Goal: Find specific page/section: Find specific page/section

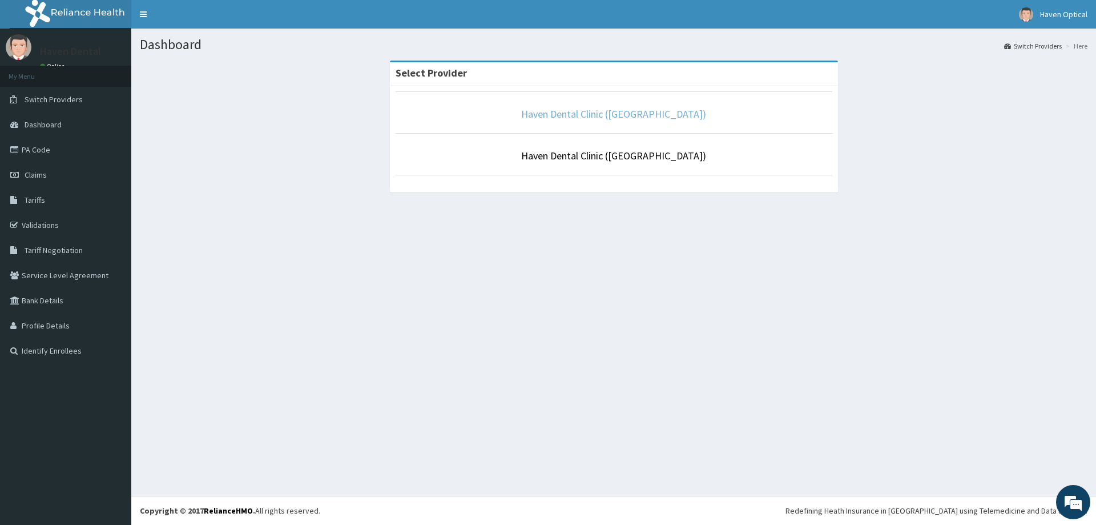
click at [629, 109] on link "Haven Dental Clinic ([GEOGRAPHIC_DATA])" at bounding box center [613, 113] width 185 height 13
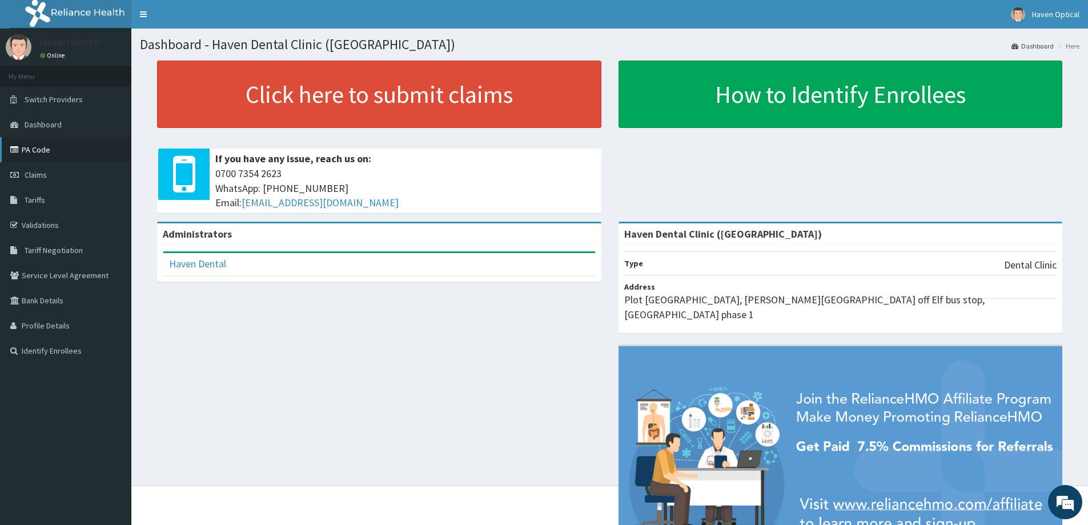
click at [41, 147] on link "PA Code" at bounding box center [65, 149] width 131 height 25
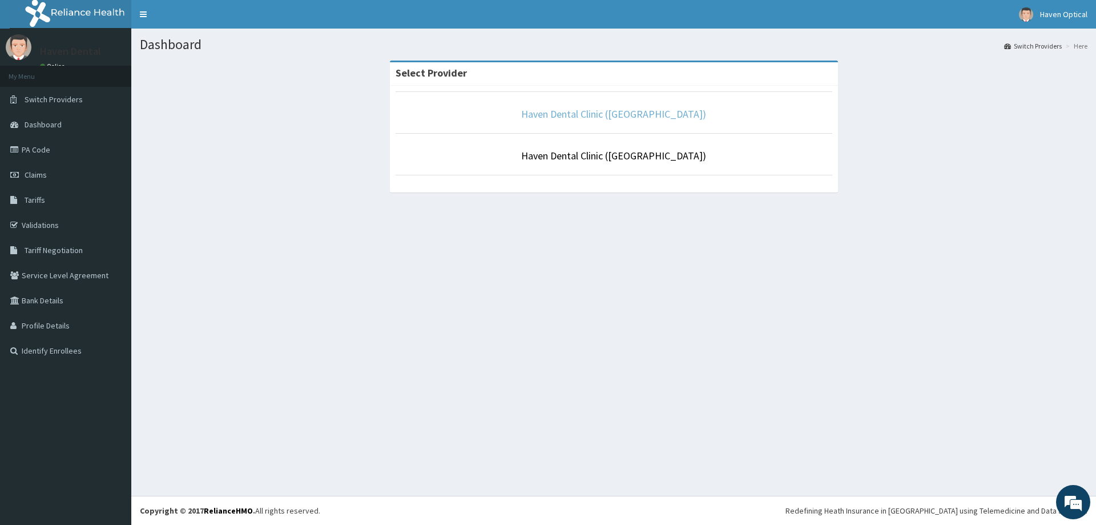
click at [613, 110] on link "Haven Dental Clinic ([GEOGRAPHIC_DATA])" at bounding box center [613, 113] width 185 height 13
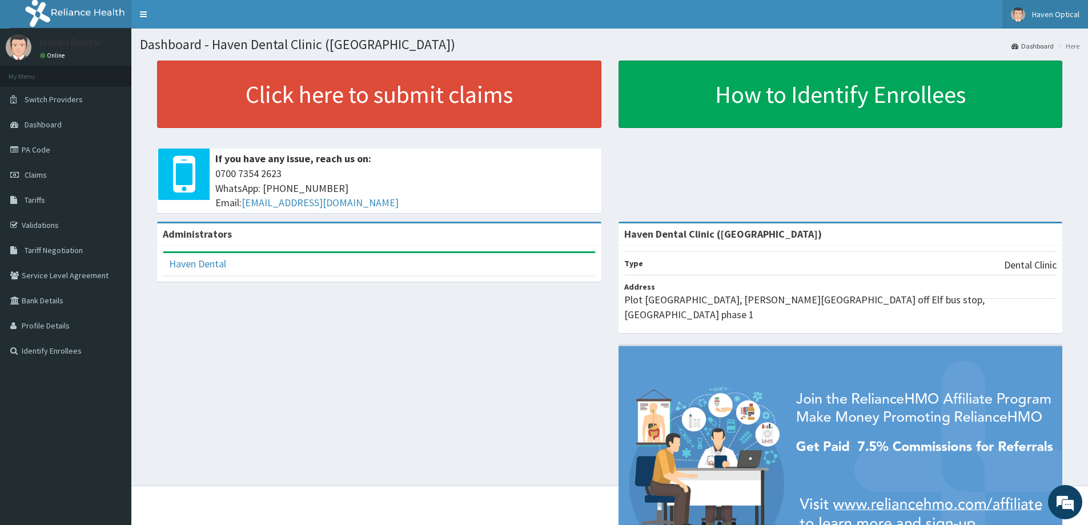
click at [1042, 9] on span "Haven Optical" at bounding box center [1055, 14] width 47 height 10
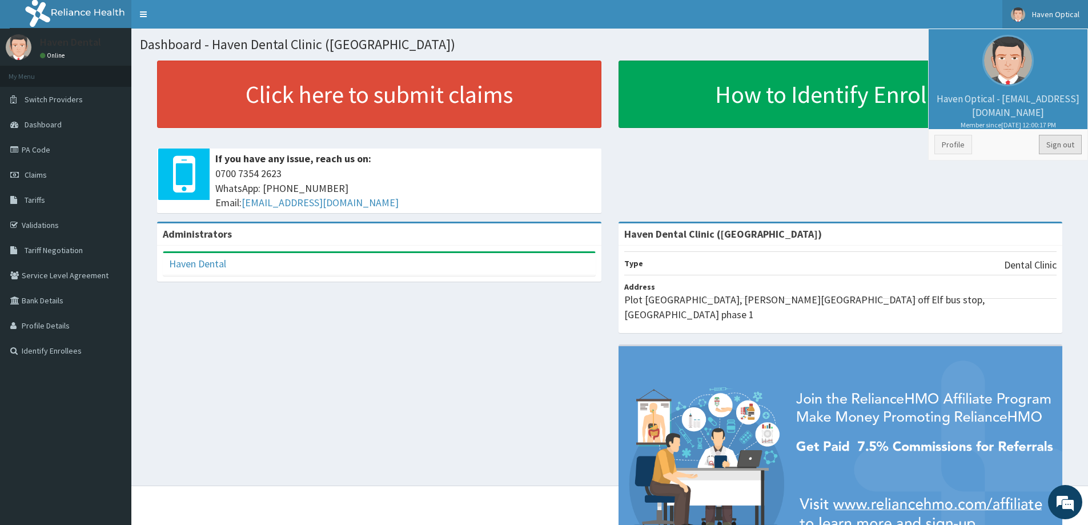
click at [1054, 146] on link "Sign out" at bounding box center [1059, 144] width 43 height 19
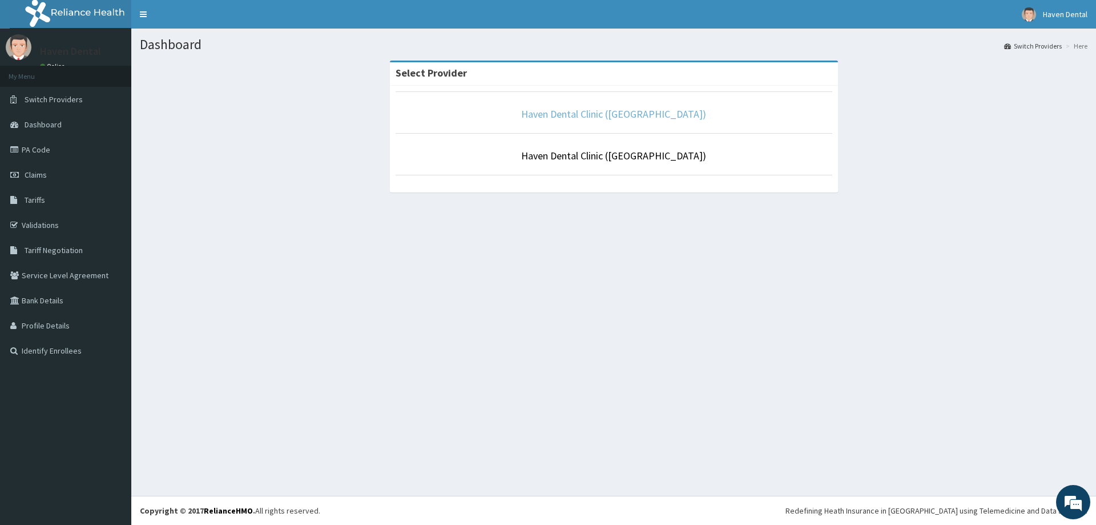
click at [617, 115] on link "Haven Dental Clinic ([GEOGRAPHIC_DATA])" at bounding box center [613, 113] width 185 height 13
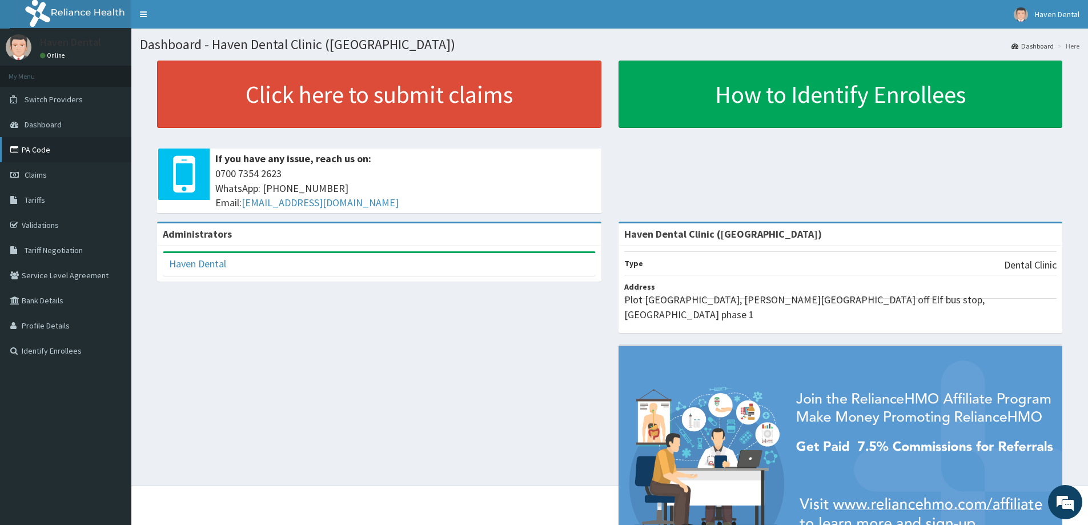
click at [61, 148] on link "PA Code" at bounding box center [65, 149] width 131 height 25
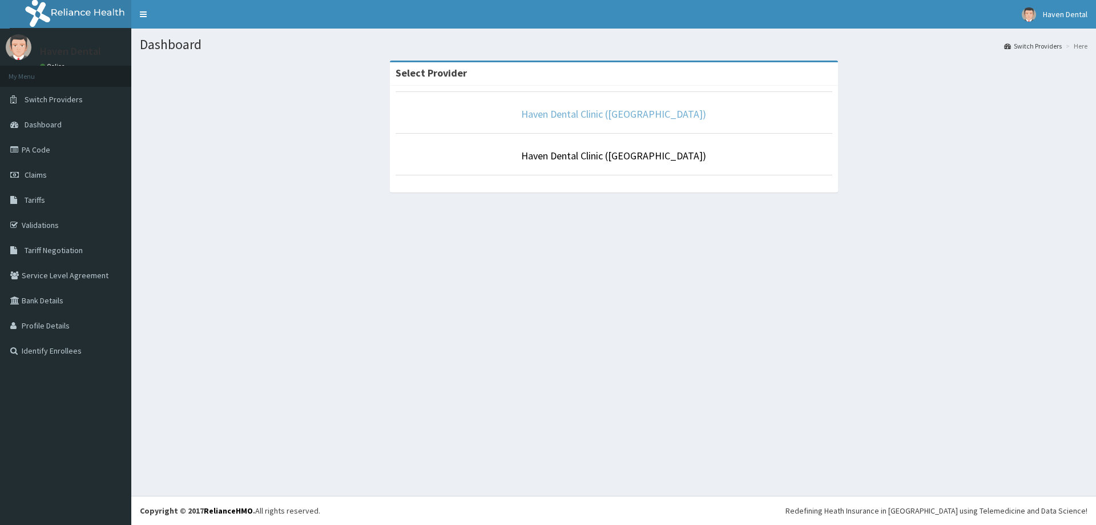
click at [626, 112] on link "Haven Dental Clinic ([GEOGRAPHIC_DATA])" at bounding box center [613, 113] width 185 height 13
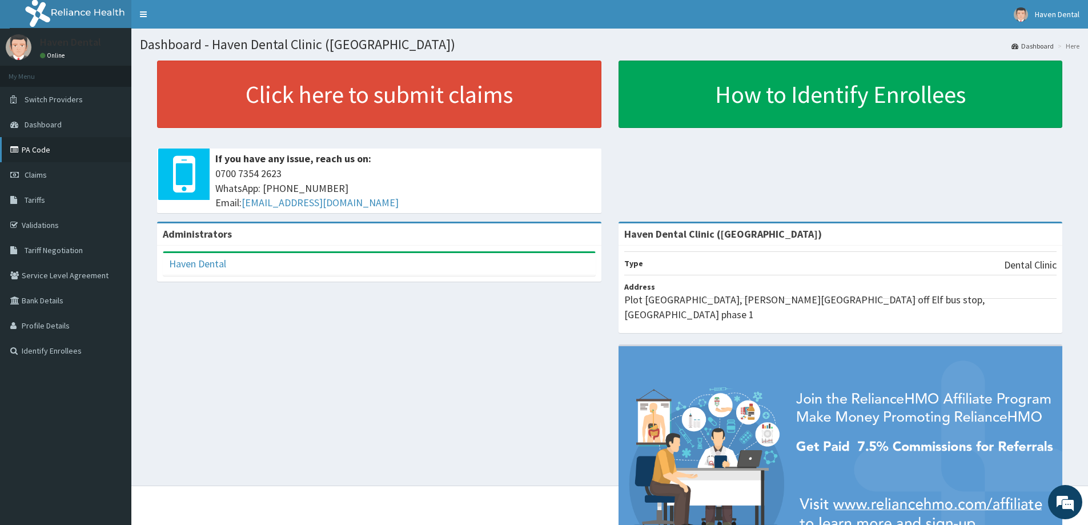
click at [53, 150] on link "PA Code" at bounding box center [65, 149] width 131 height 25
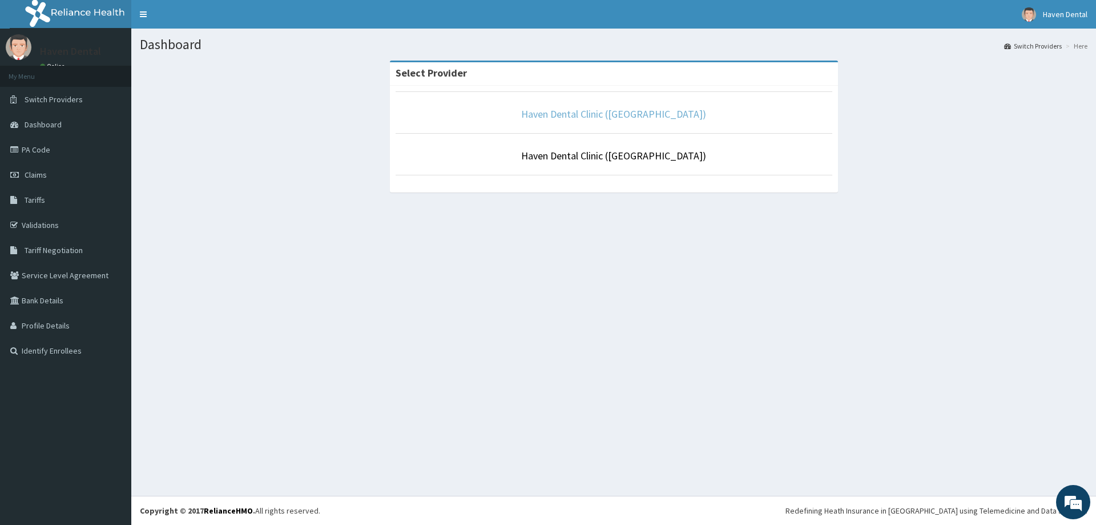
click at [613, 114] on link "Haven Dental Clinic ([GEOGRAPHIC_DATA])" at bounding box center [613, 113] width 185 height 13
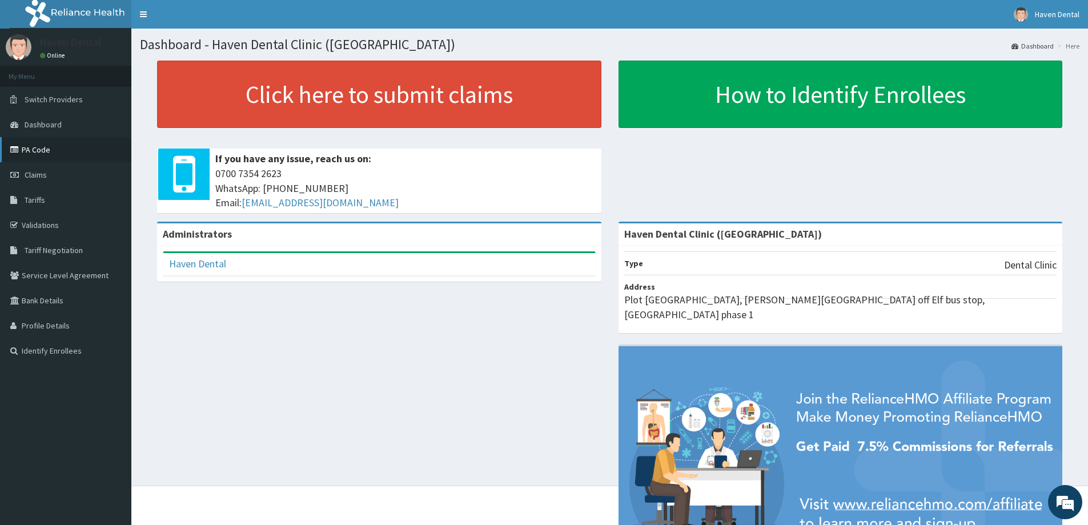
click at [44, 150] on link "PA Code" at bounding box center [65, 149] width 131 height 25
